Goal: Navigation & Orientation: Find specific page/section

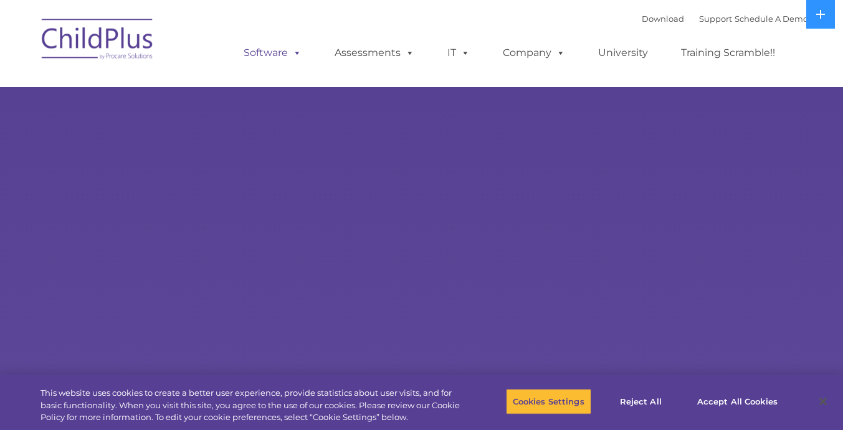
select select "MEDIUM"
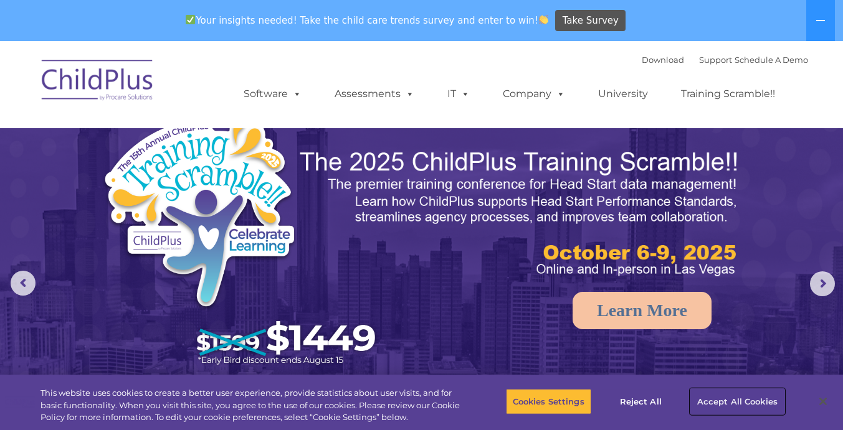
click at [730, 405] on button "Accept All Cookies" at bounding box center [737, 402] width 94 height 26
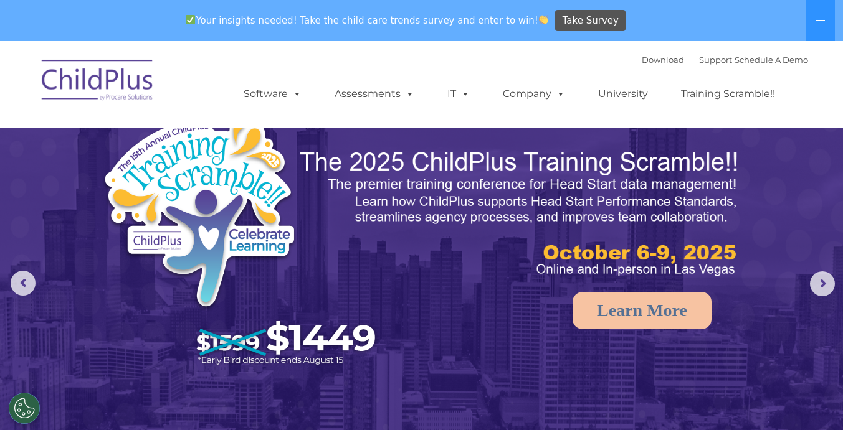
click at [119, 96] on img at bounding box center [97, 82] width 125 height 62
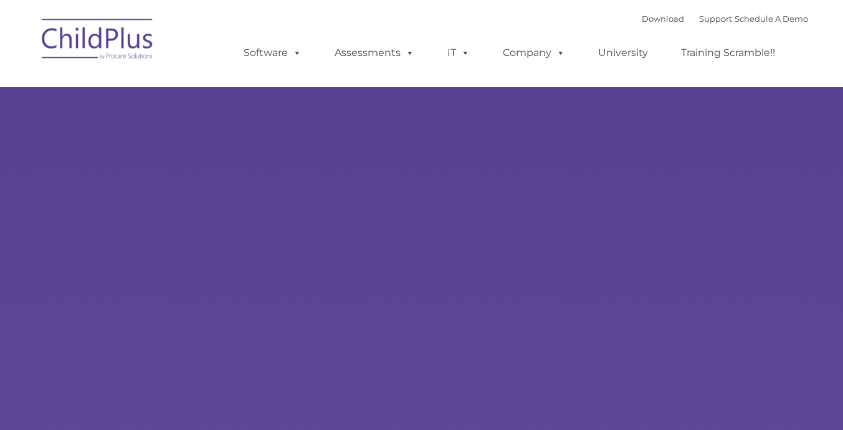
select select "MEDIUM"
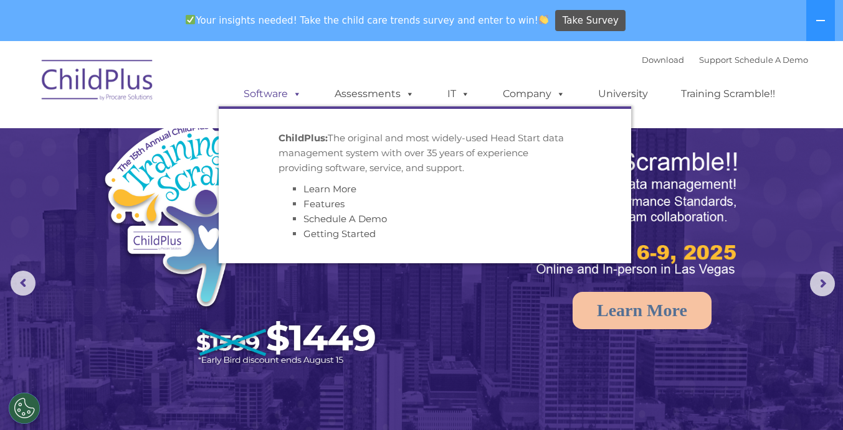
click at [283, 97] on link "Software" at bounding box center [272, 94] width 83 height 25
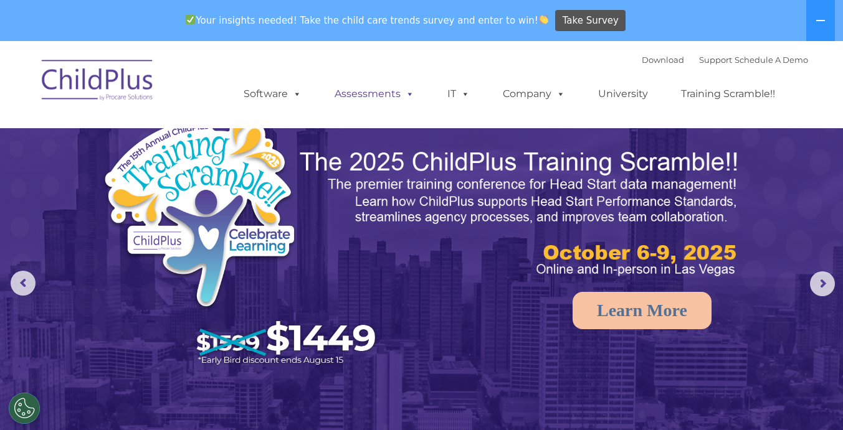
click at [355, 94] on link "Assessments" at bounding box center [374, 94] width 105 height 25
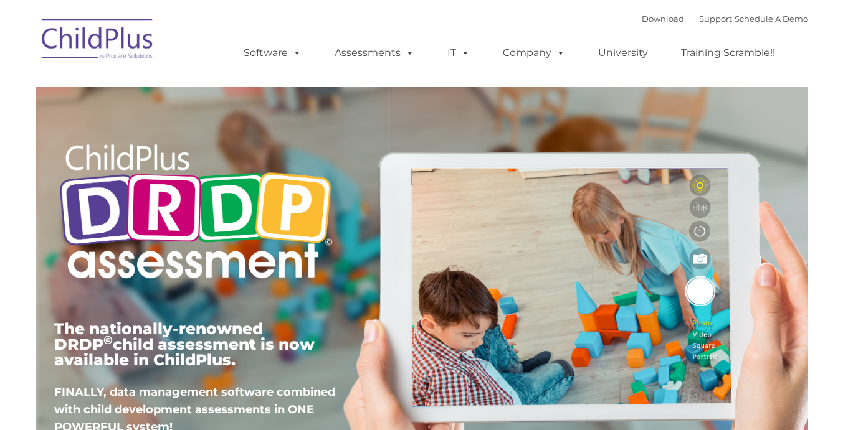
type input ""
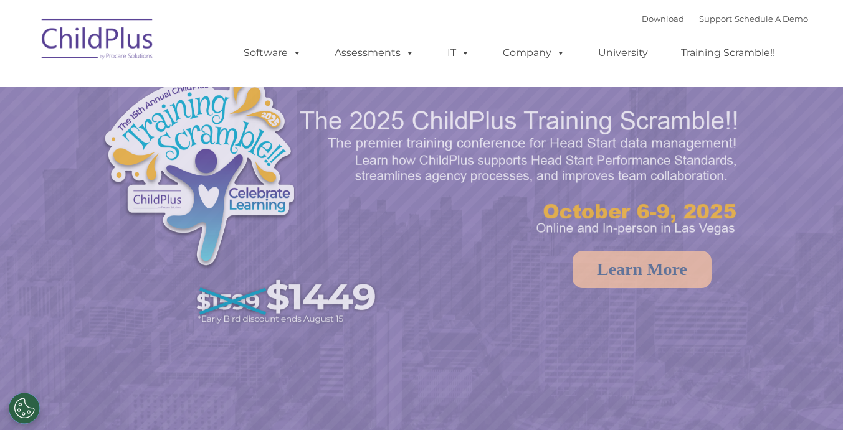
select select "MEDIUM"
